Goal: Check status: Check status

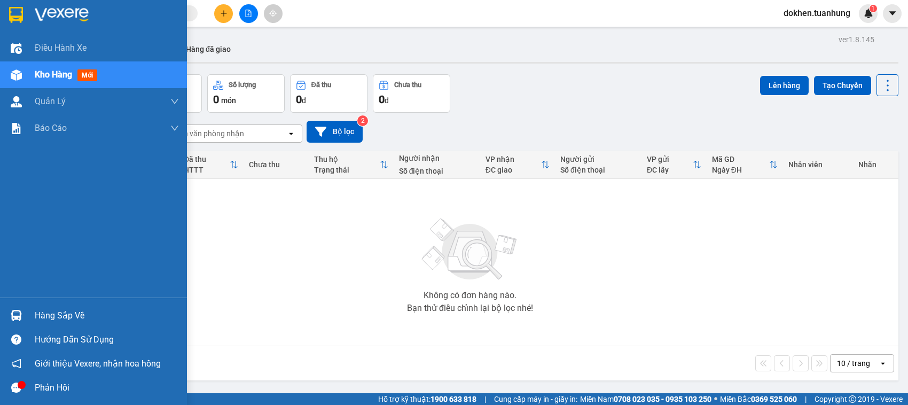
click at [41, 313] on div "Hàng sắp về" at bounding box center [107, 315] width 144 height 16
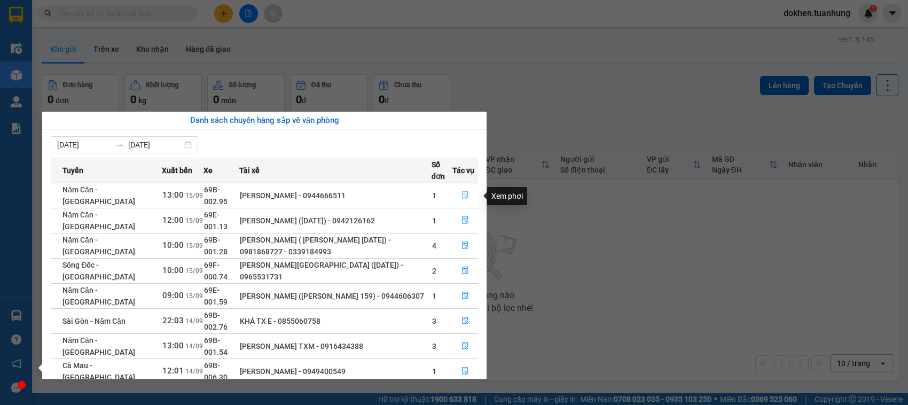
click at [466, 193] on icon "file-done" at bounding box center [464, 194] width 7 height 7
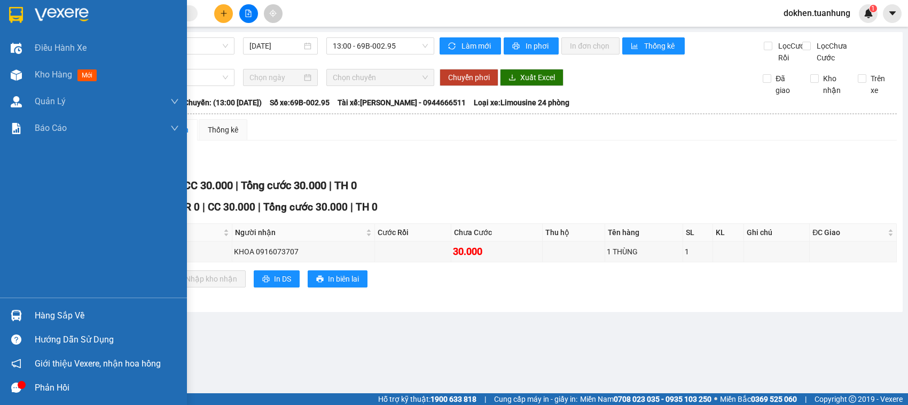
click at [41, 315] on div "Hàng sắp về" at bounding box center [107, 315] width 144 height 16
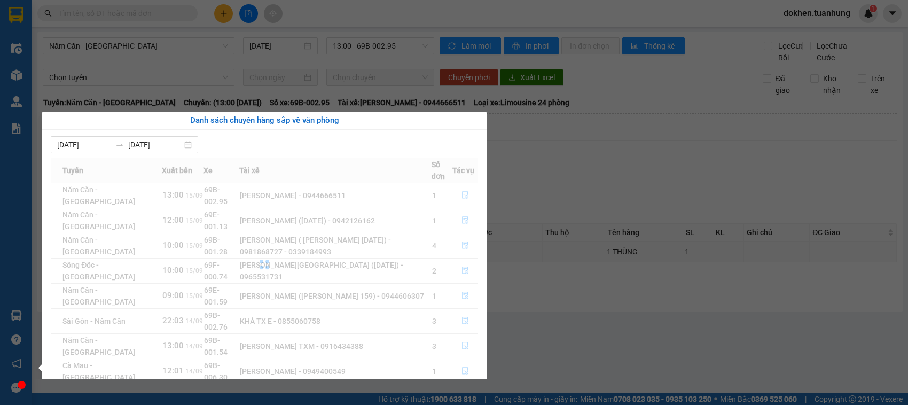
click at [465, 224] on div at bounding box center [264, 264] width 427 height 214
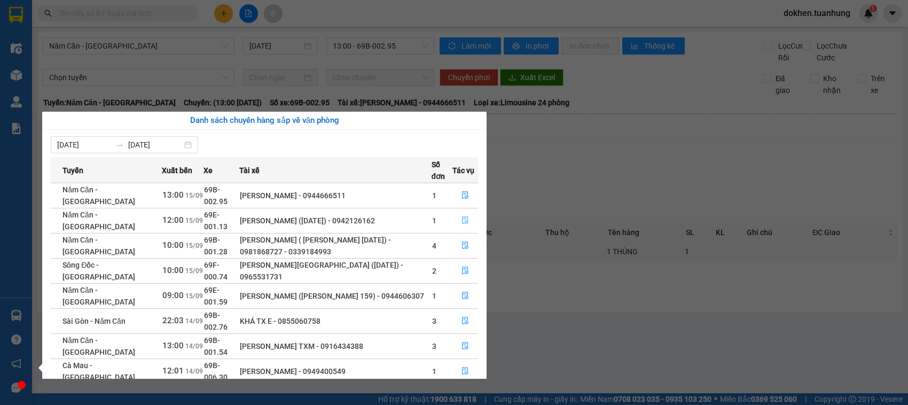
click at [465, 224] on icon "file-done" at bounding box center [465, 219] width 6 height 7
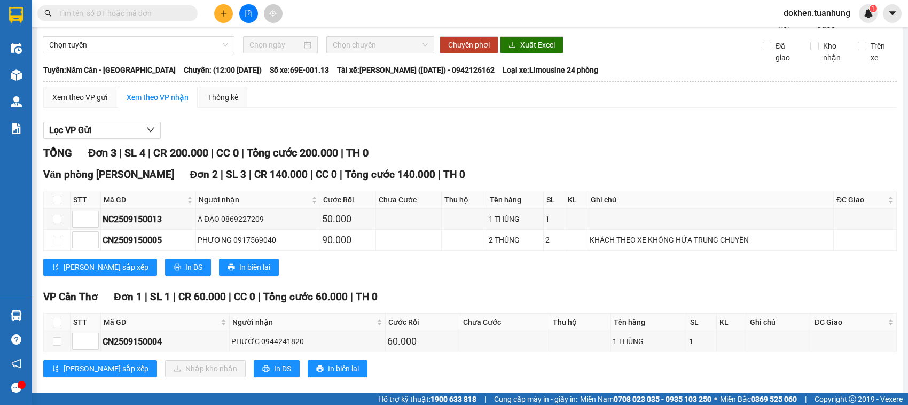
scroll to position [60, 0]
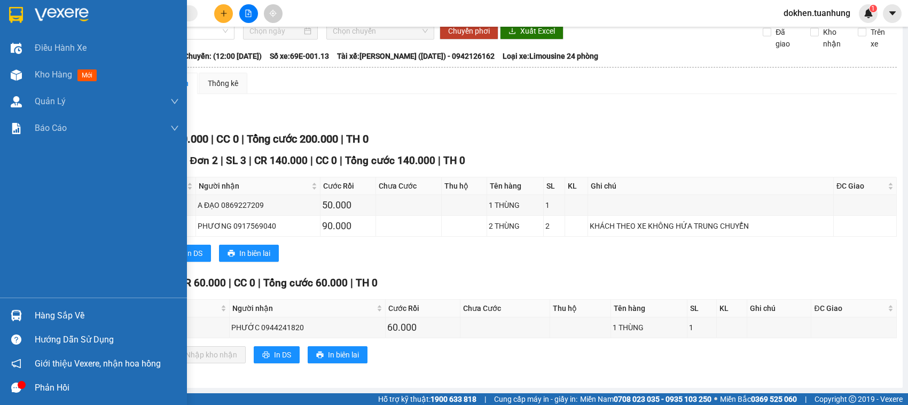
click at [46, 318] on div "Hàng sắp về" at bounding box center [107, 315] width 144 height 16
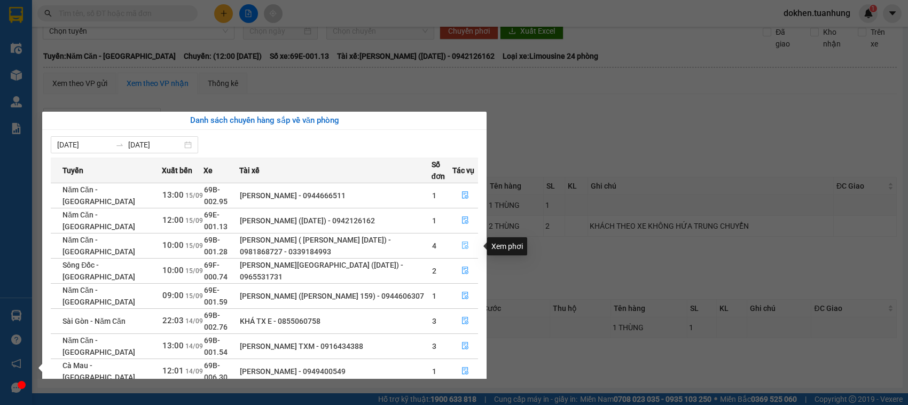
click at [467, 247] on icon "file-done" at bounding box center [465, 244] width 6 height 7
